Goal: Task Accomplishment & Management: Manage account settings

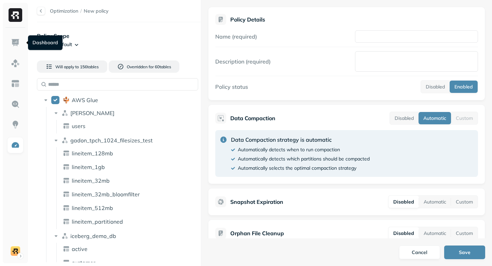
click at [20, 44] on link at bounding box center [15, 43] width 16 height 16
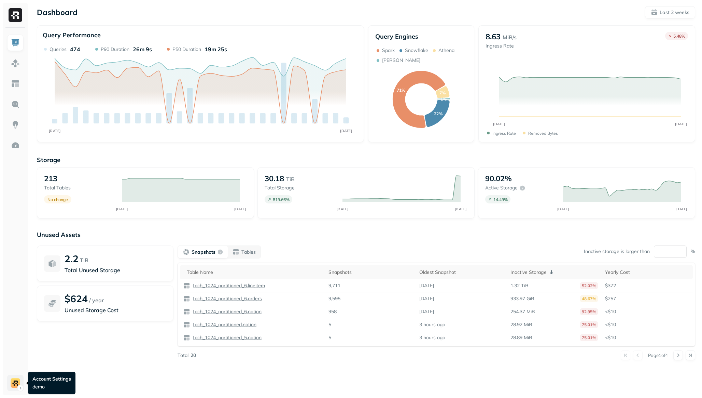
click at [18, 266] on html "Dashboard Last 2 weeks Query Performance SEP [DATE] Queries 474 P90 Duration 26…" at bounding box center [351, 199] width 702 height 398
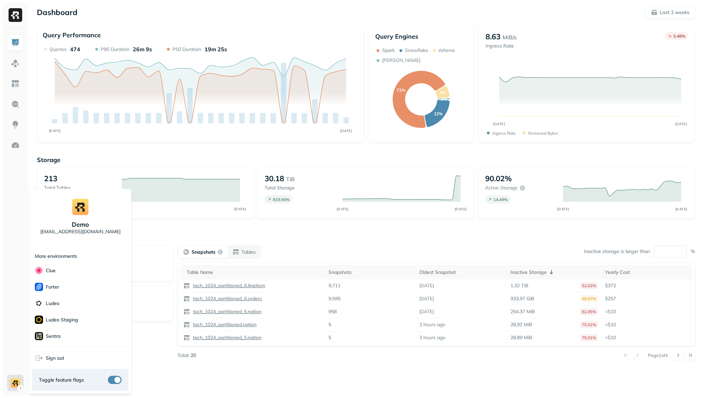
click at [17, 266] on html "Dashboard Last 2 weeks Query Performance SEP 03 SEP 17 Queries 474 P90 Duration…" at bounding box center [351, 199] width 702 height 398
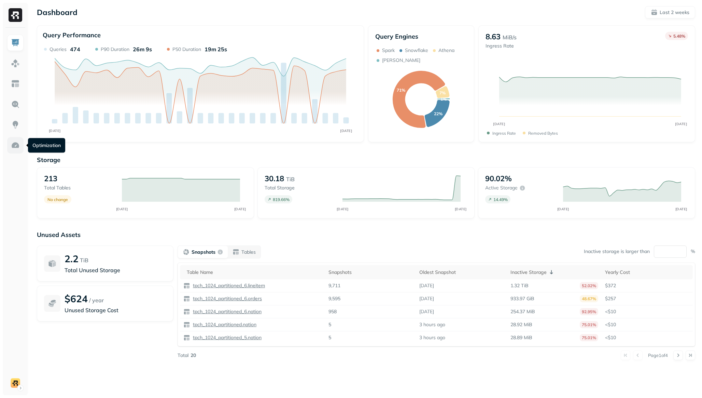
click at [16, 146] on img at bounding box center [15, 145] width 9 height 9
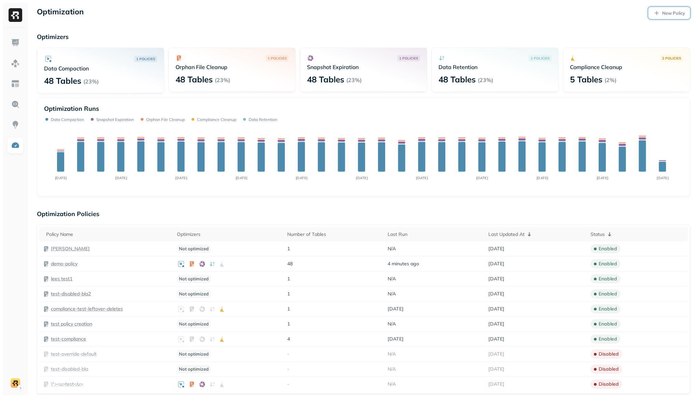
click at [486, 17] on link "New Policy" at bounding box center [669, 13] width 42 height 12
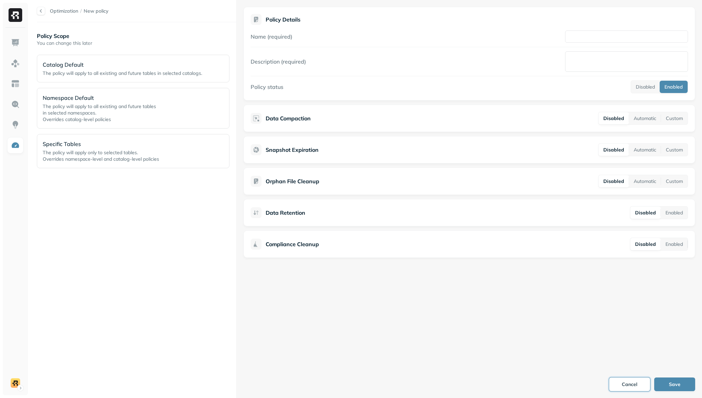
click at [486, 266] on button "Cancel" at bounding box center [629, 384] width 41 height 14
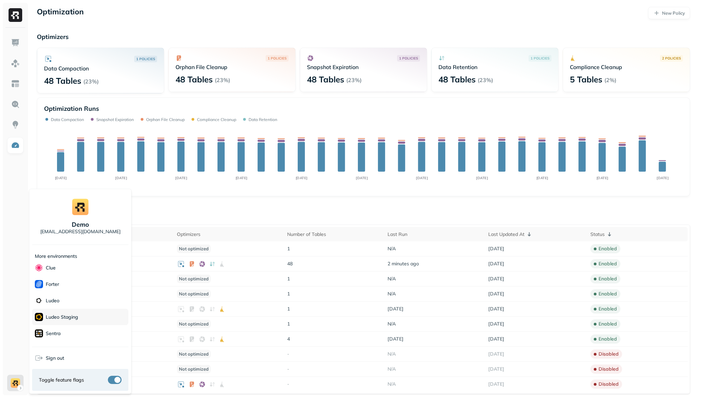
scroll to position [3, 0]
drag, startPoint x: 78, startPoint y: 356, endPoint x: 47, endPoint y: 358, distance: 31.2
click at [49, 266] on div "Sign out" at bounding box center [80, 357] width 96 height 16
drag, startPoint x: 44, startPoint y: 357, endPoint x: 76, endPoint y: 356, distance: 31.4
click at [76, 266] on div "Sign out" at bounding box center [80, 357] width 96 height 16
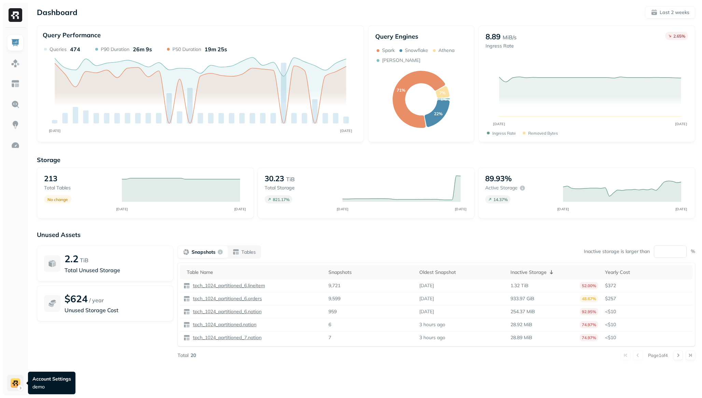
click at [16, 382] on html "Dashboard Last 2 weeks Query Performance SEP 03 SEP 17 Queries 474 P90 Duration…" at bounding box center [351, 199] width 702 height 398
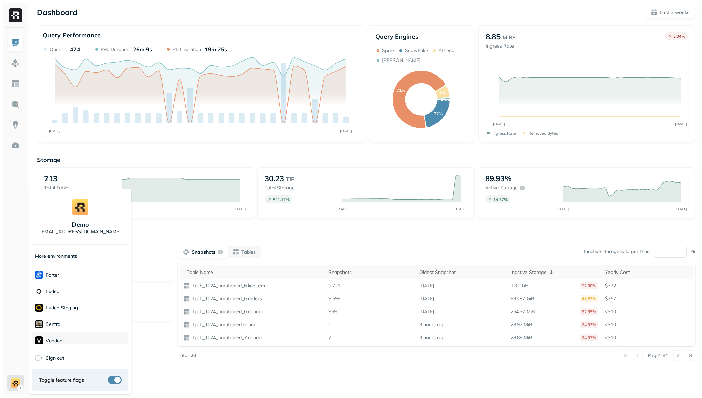
scroll to position [11, 0]
